Goal: Information Seeking & Learning: Learn about a topic

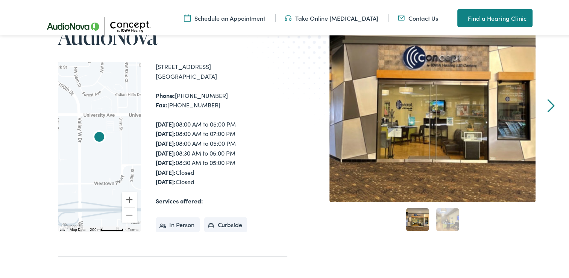
scroll to position [112, 0]
click at [549, 99] on link "Next" at bounding box center [551, 104] width 7 height 14
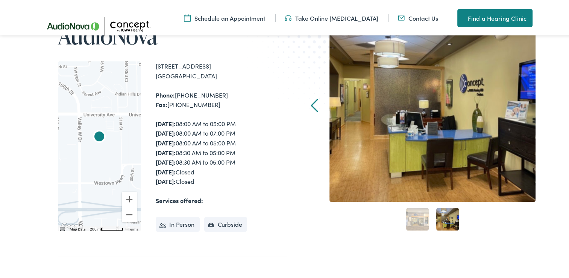
drag, startPoint x: 311, startPoint y: 107, endPoint x: 307, endPoint y: 111, distance: 5.6
click at [311, 107] on link "Prev" at bounding box center [314, 104] width 7 height 14
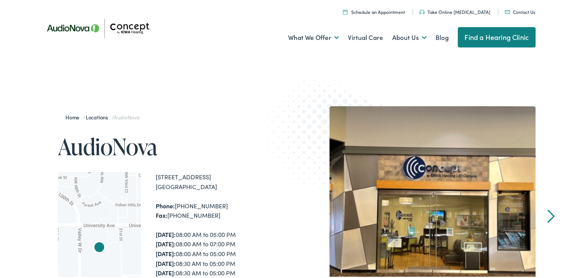
scroll to position [0, 0]
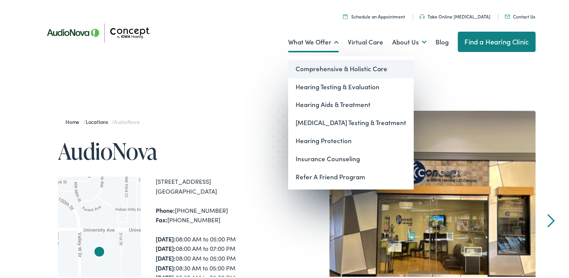
click at [315, 63] on link "Comprehensive & Holistic Care" at bounding box center [351, 67] width 126 height 18
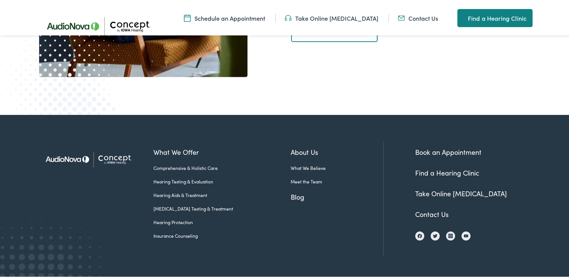
scroll to position [1467, 0]
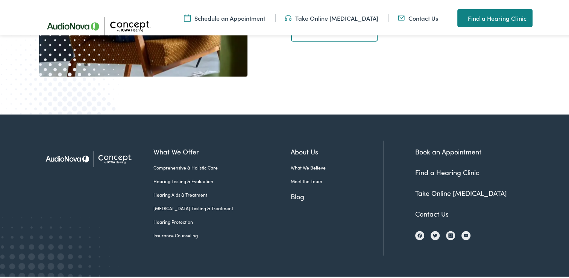
click at [193, 204] on link "[MEDICAL_DATA] Testing & Treatment" at bounding box center [222, 206] width 137 height 7
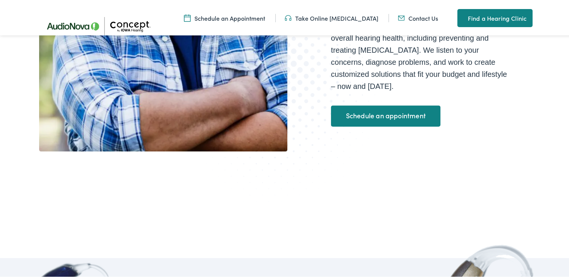
scroll to position [0, 0]
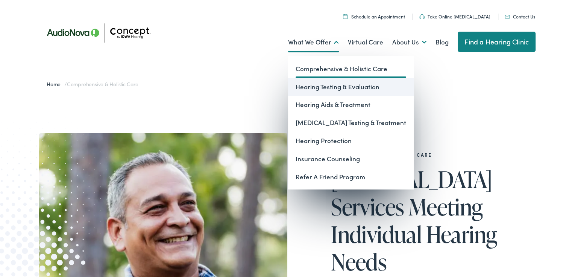
click at [326, 82] on link "Hearing Testing & Evaluation" at bounding box center [351, 85] width 126 height 18
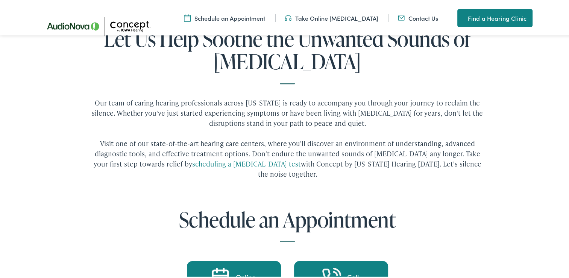
scroll to position [2818, 0]
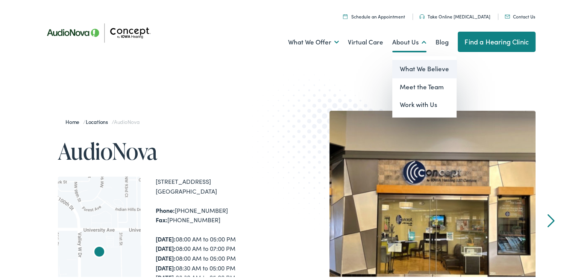
click at [416, 65] on link "What We Believe" at bounding box center [425, 67] width 64 height 18
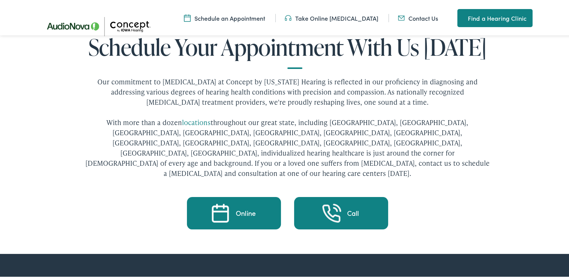
scroll to position [1616, 0]
